Goal: Transaction & Acquisition: Purchase product/service

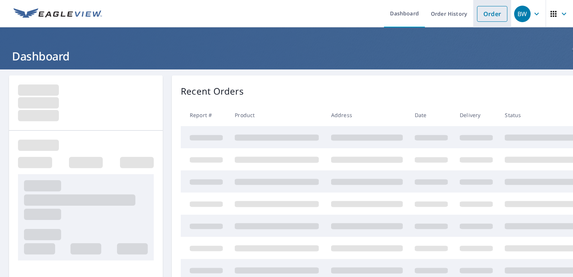
click at [484, 16] on link "Order" at bounding box center [492, 14] width 30 height 16
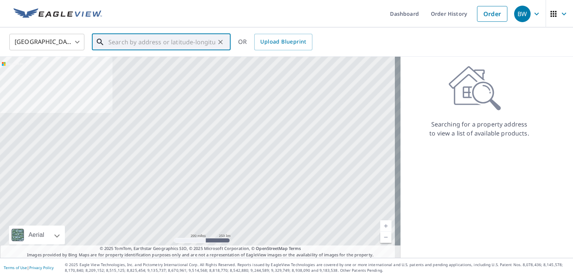
click at [111, 42] on input "text" at bounding box center [161, 41] width 107 height 21
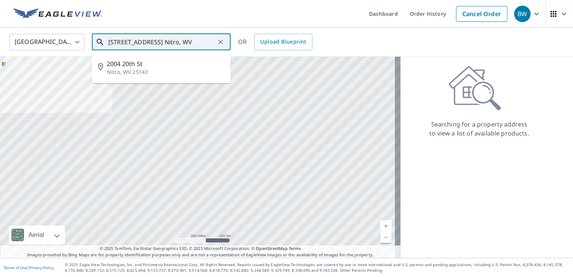
click at [118, 64] on span "2004 20th St" at bounding box center [166, 63] width 118 height 9
type input "2004 20th St Nitro, WV 25143"
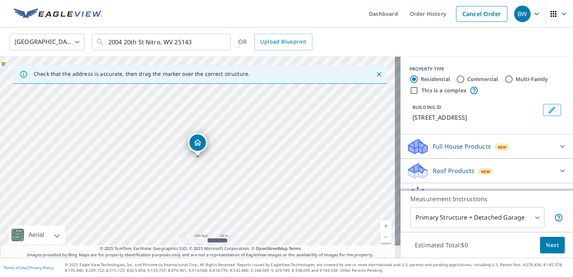
click at [380, 227] on link "Current Level 17, Zoom In" at bounding box center [385, 225] width 11 height 11
click at [380, 227] on link "Current Level 18, Zoom In" at bounding box center [385, 225] width 11 height 11
drag, startPoint x: 195, startPoint y: 143, endPoint x: 170, endPoint y: 141, distance: 24.5
click at [410, 170] on icon at bounding box center [416, 167] width 16 height 9
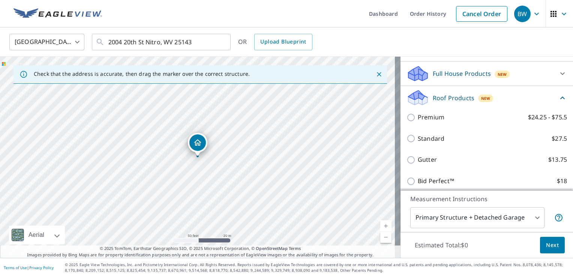
scroll to position [75, 0]
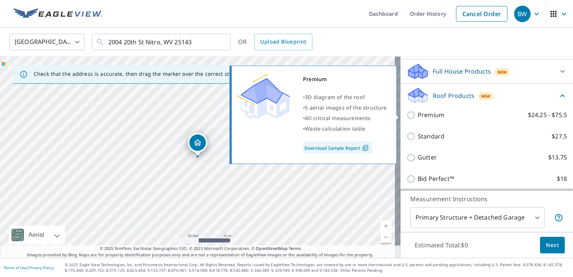
click at [407, 116] on input "Premium $24.25 - $75.5" at bounding box center [411, 115] width 11 height 9
checkbox input "true"
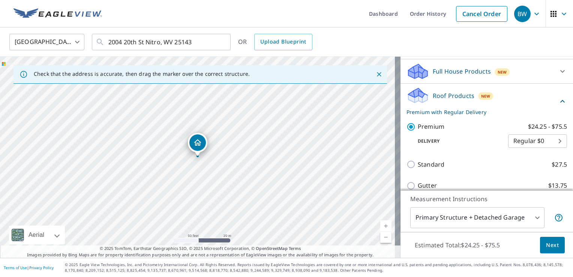
click at [547, 247] on span "Next" at bounding box center [552, 244] width 13 height 9
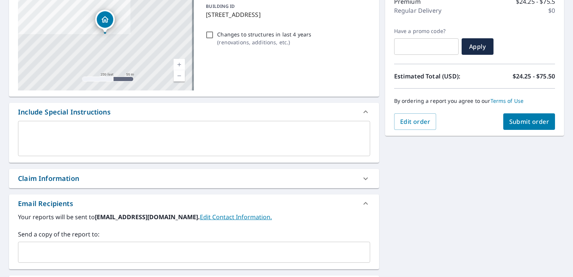
scroll to position [103, 0]
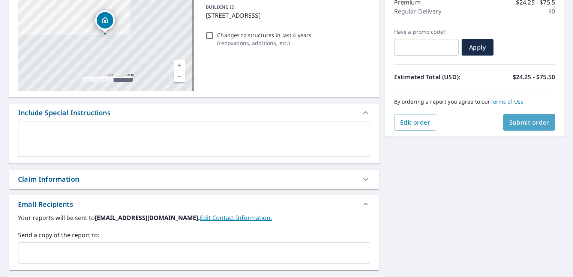
click at [517, 119] on span "Submit order" at bounding box center [529, 122] width 40 height 8
